Goal: Information Seeking & Learning: Learn about a topic

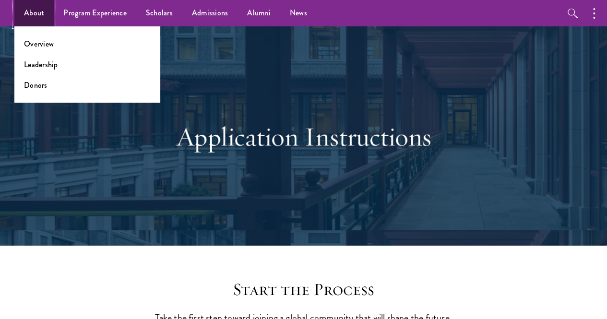
click at [35, 19] on link "About" at bounding box center [33, 13] width 39 height 26
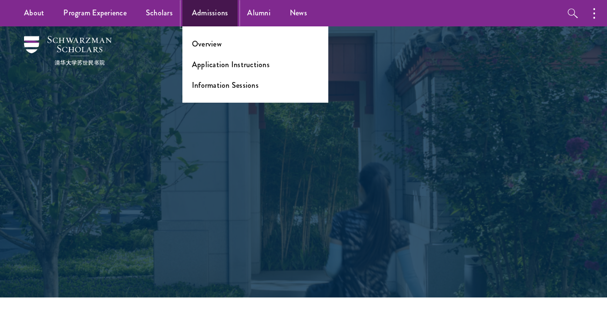
drag, startPoint x: 0, startPoint y: 0, endPoint x: 210, endPoint y: 7, distance: 210.1
click at [210, 7] on link "Admissions" at bounding box center [210, 13] width 56 height 26
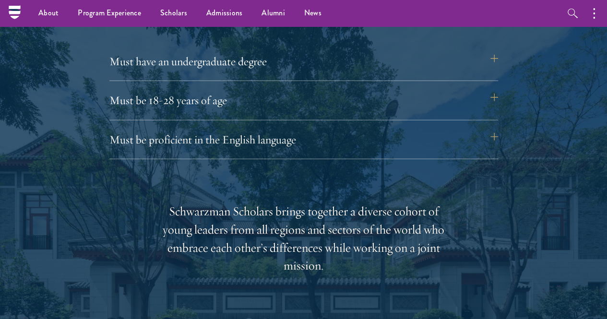
scroll to position [1325, 0]
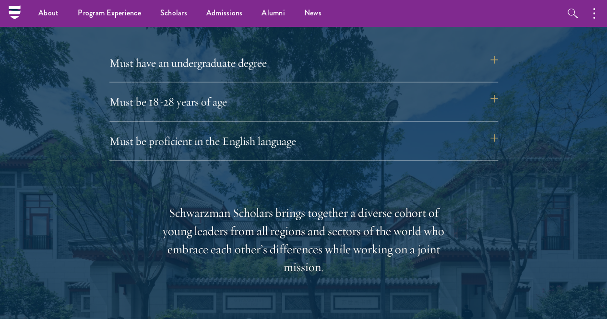
click at [186, 98] on div "Must be 18-28 years of age Candidates must be at least 18 but not yet 29 years …" at bounding box center [303, 105] width 388 height 31
click at [183, 90] on button "Must be 18-28 years of age" at bounding box center [308, 101] width 388 height 23
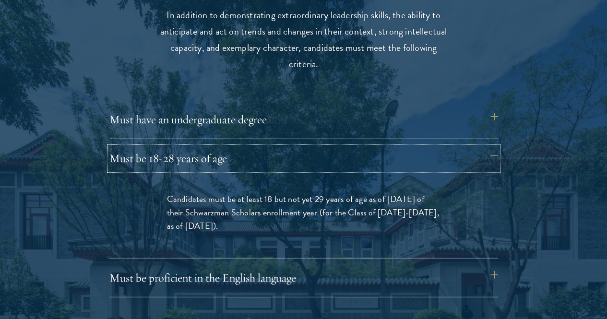
scroll to position [1269, 0]
click at [207, 197] on span "Candidates must be at least 18 but not yet 29 years of age as of [DATE] of thei…" at bounding box center [303, 212] width 272 height 40
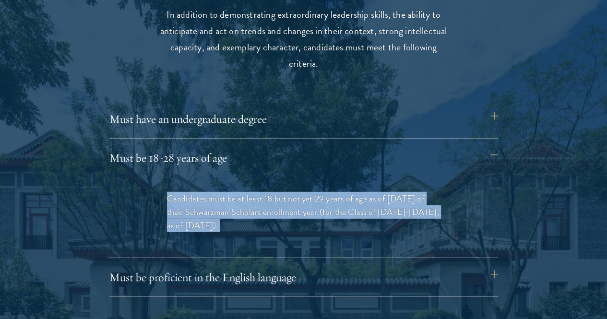
click at [207, 197] on span "Candidates must be at least 18 but not yet 29 years of age as of [DATE] of thei…" at bounding box center [303, 212] width 272 height 40
copy div "Candidates must be at least 18 but not yet 29 years of age as of [DATE] of thei…"
